Goal: Task Accomplishment & Management: Use online tool/utility

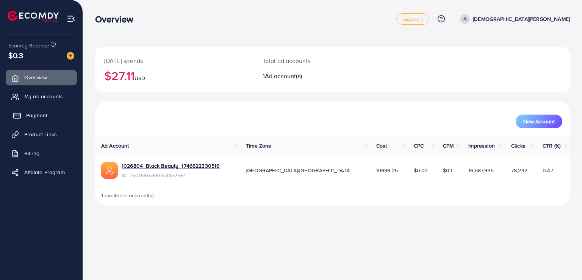
click at [34, 117] on span "Payment" at bounding box center [36, 115] width 21 height 8
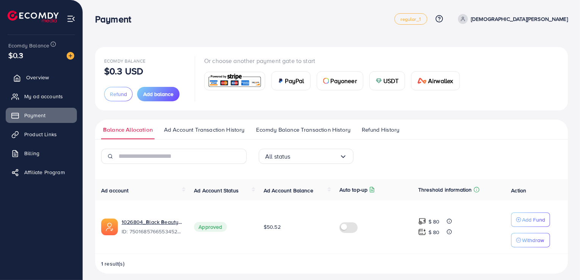
click at [36, 82] on link "Overview" at bounding box center [41, 77] width 71 height 15
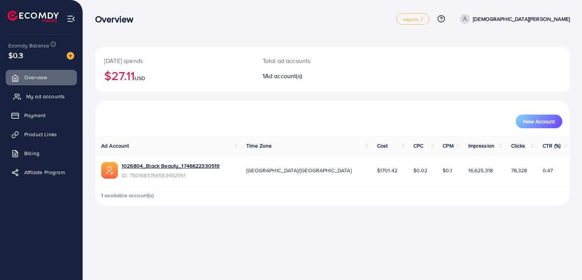
click at [45, 95] on span "My ad accounts" at bounding box center [45, 96] width 39 height 8
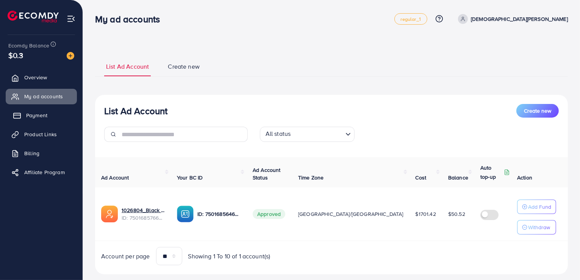
click at [42, 114] on span "Payment" at bounding box center [36, 115] width 21 height 8
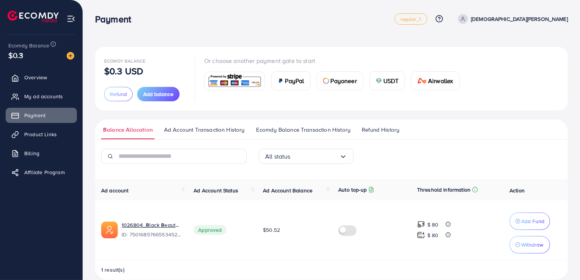
click at [386, 82] on span "USDT" at bounding box center [391, 80] width 16 height 9
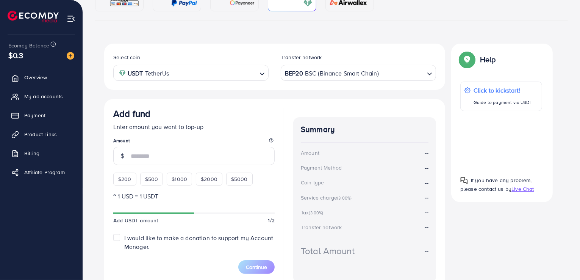
scroll to position [114, 0]
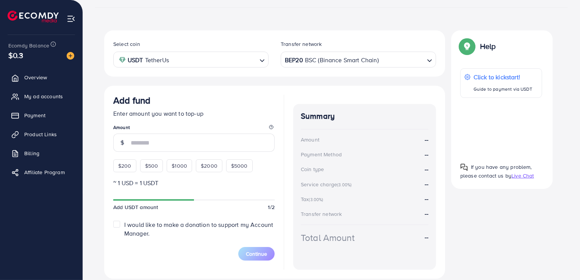
click at [209, 144] on input "number" at bounding box center [203, 142] width 144 height 18
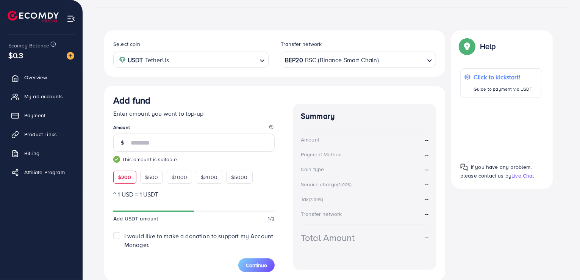
type input "***"
click at [224, 100] on div "Add fund" at bounding box center [193, 102] width 161 height 14
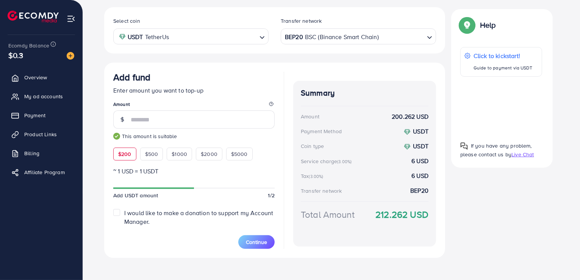
scroll to position [142, 0]
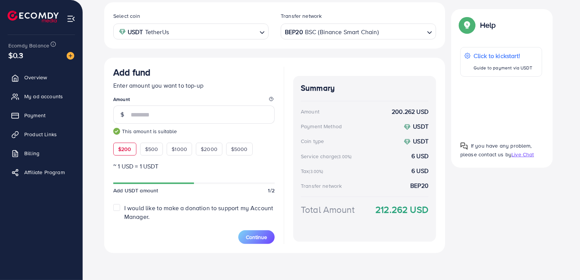
click at [289, 169] on div "Add fund Enter amount you want to top-up Amount *** This amount is suitable $20…" at bounding box center [274, 155] width 341 height 195
